Goal: Information Seeking & Learning: Learn about a topic

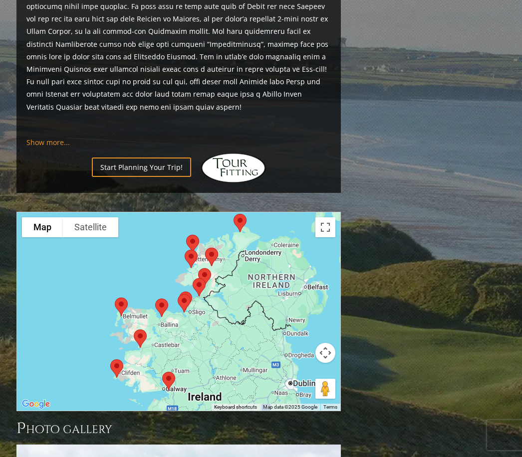
scroll to position [874, 0]
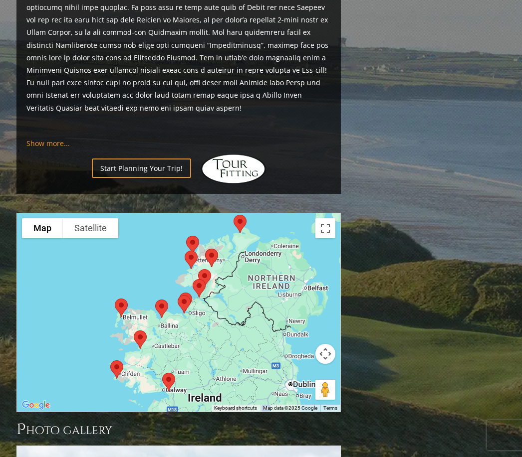
click at [241, 212] on div at bounding box center [178, 311] width 324 height 198
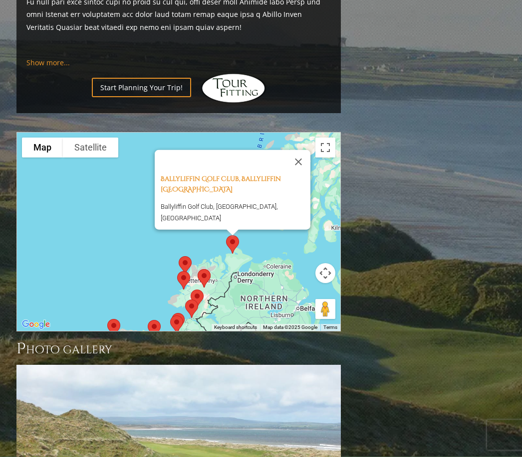
click at [162, 215] on div "Ballyliffin Golf Club, Ballyliffin Northern Ireland Ballyliffin Golf Club, Coun…" at bounding box center [178, 232] width 323 height 198
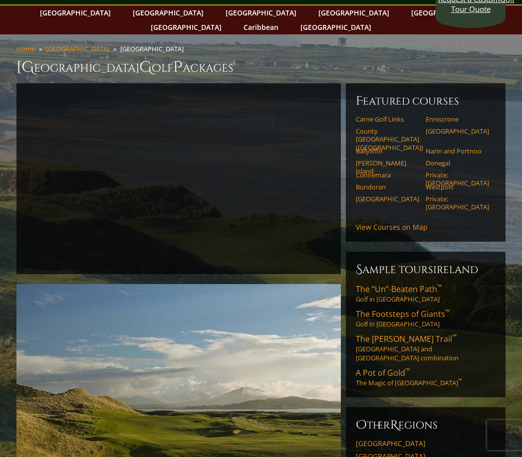
scroll to position [43, 0]
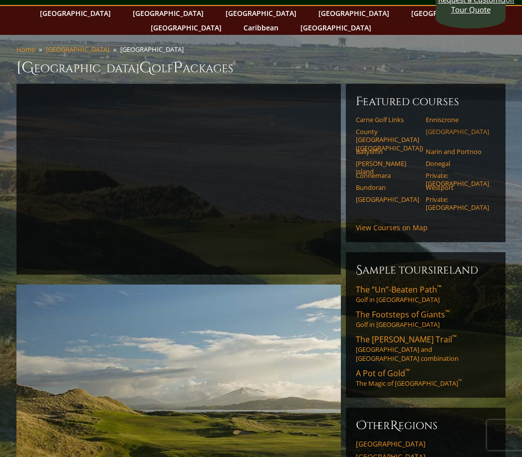
click at [463, 128] on link "Rosapenna Hotel and Golf Resort" at bounding box center [456, 132] width 63 height 8
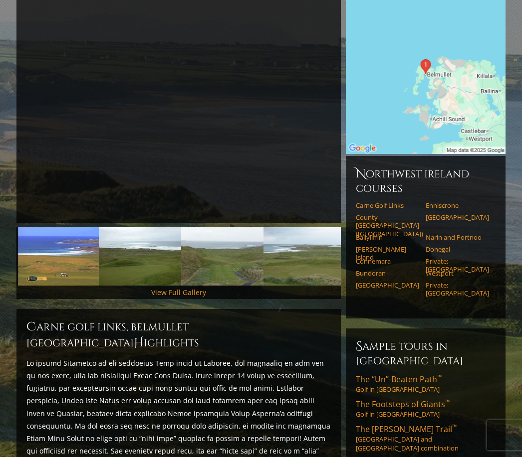
scroll to position [130, 0]
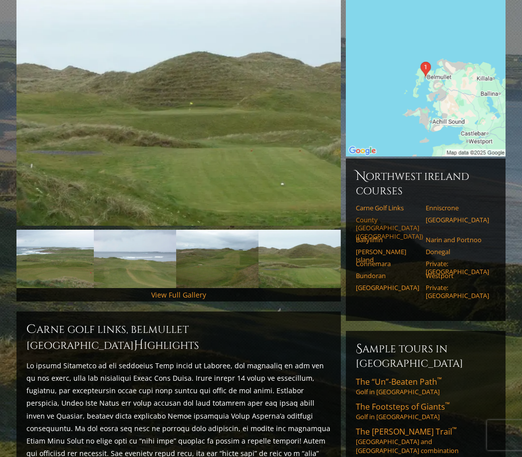
click at [399, 216] on link "County Sligo (Rosses Point)" at bounding box center [387, 228] width 63 height 24
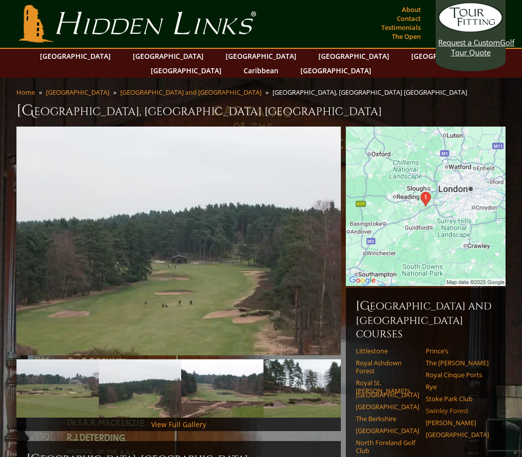
click at [464, 407] on link "Swinley Forest" at bounding box center [456, 411] width 63 height 8
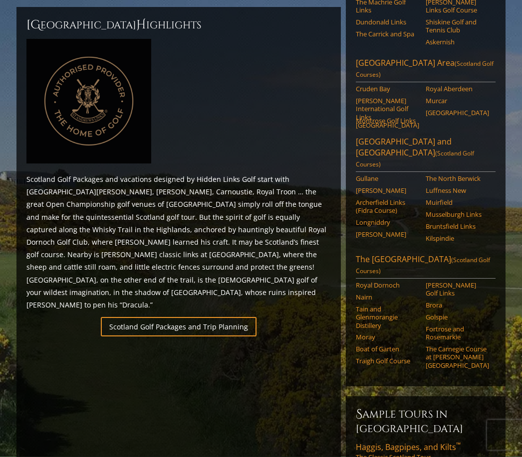
scroll to position [435, 0]
click at [394, 253] on link "The Scottish Highlands (Scotland Golf Courses)" at bounding box center [426, 265] width 140 height 25
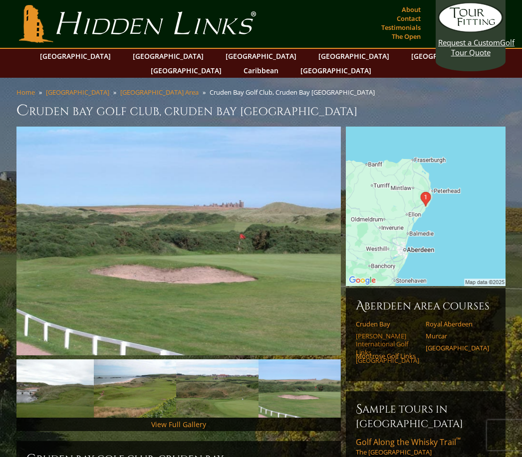
click at [404, 332] on link "[PERSON_NAME] International Golf Links [GEOGRAPHIC_DATA]" at bounding box center [387, 348] width 63 height 32
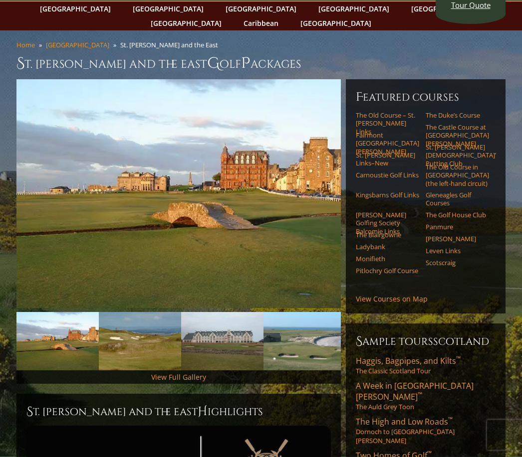
scroll to position [47, 0]
click at [460, 191] on link "Gleneagles Golf Courses" at bounding box center [456, 199] width 63 height 16
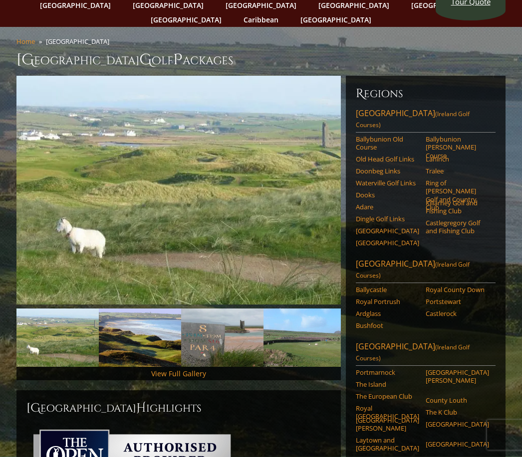
scroll to position [51, 0]
click at [388, 286] on link "Ballycastle" at bounding box center [387, 290] width 63 height 8
